Goal: Complete application form: Complete application form

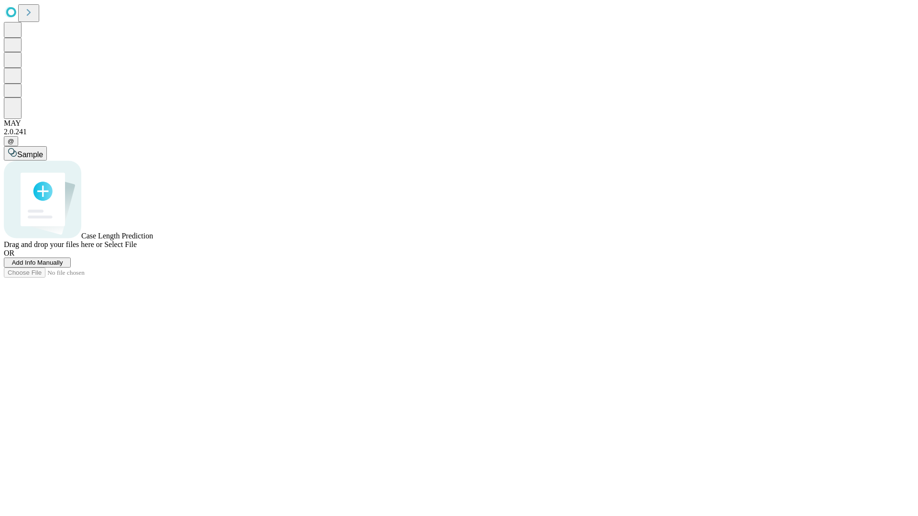
click at [63, 266] on span "Add Info Manually" at bounding box center [37, 262] width 51 height 7
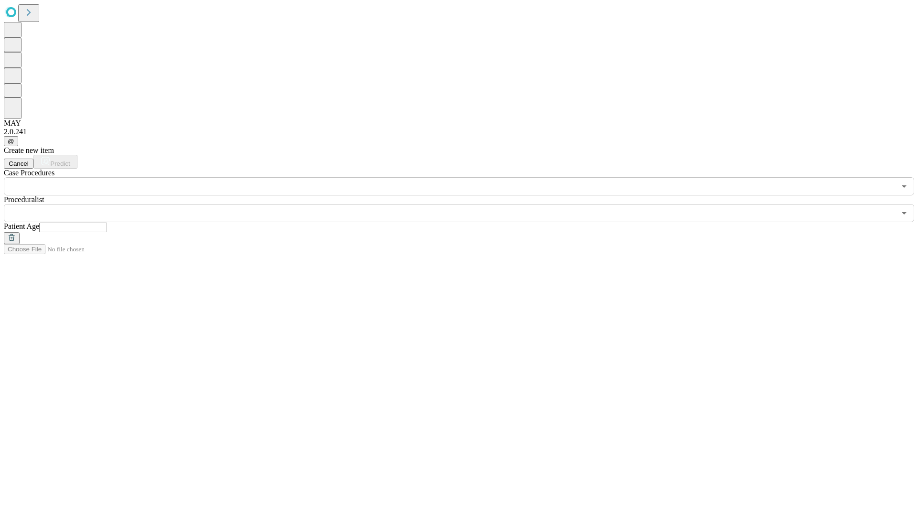
click at [107, 223] on input "text" at bounding box center [73, 228] width 68 height 10
type input "**"
click at [466, 204] on input "text" at bounding box center [450, 213] width 892 height 18
